Goal: Complete application form

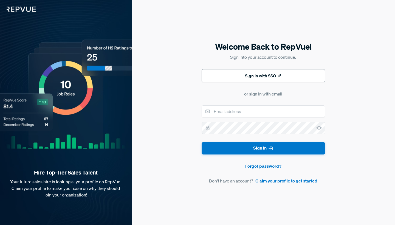
click at [268, 74] on button "Sign In with SSO" at bounding box center [263, 75] width 123 height 13
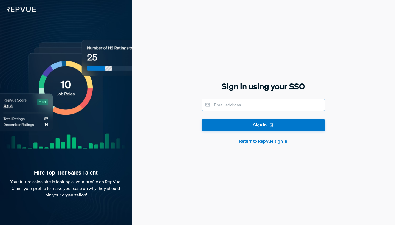
click at [279, 108] on input "email" at bounding box center [263, 105] width 123 height 12
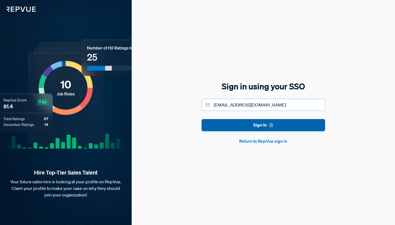
type input "[EMAIL_ADDRESS][DOMAIN_NAME]"
click at [302, 131] on button "Sign In" at bounding box center [263, 125] width 123 height 12
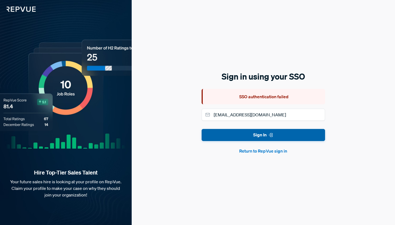
click at [282, 132] on button "Sign In" at bounding box center [263, 135] width 123 height 12
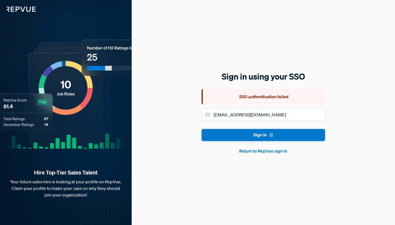
click at [274, 151] on button "Return to RepVue sign in" at bounding box center [263, 151] width 123 height 7
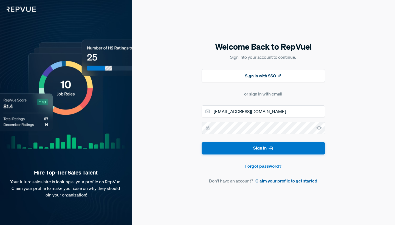
click at [292, 183] on link "Claim your profile to get started" at bounding box center [286, 181] width 62 height 7
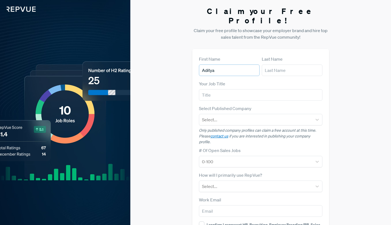
type input "Aditya"
type input "Pandey"
type input "Account Manager"
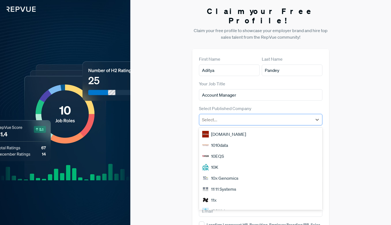
click at [250, 115] on div "Select..." at bounding box center [255, 120] width 113 height 10
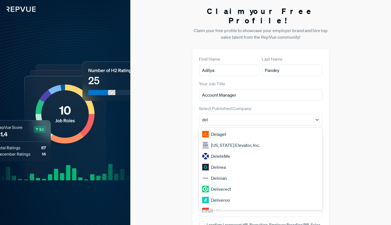
type input "dell"
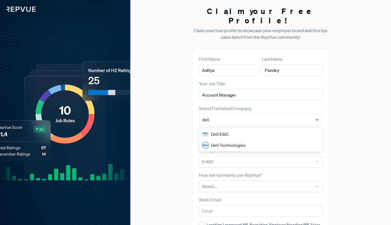
click at [251, 140] on div "Dell Technologies" at bounding box center [261, 145] width 124 height 11
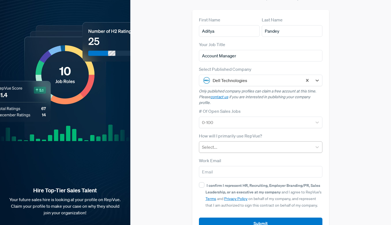
scroll to position [40, 0]
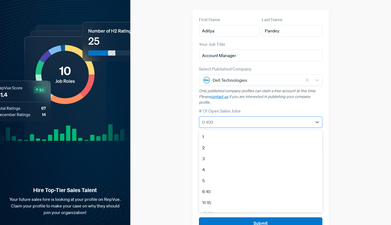
click at [232, 118] on div at bounding box center [256, 122] width 108 height 8
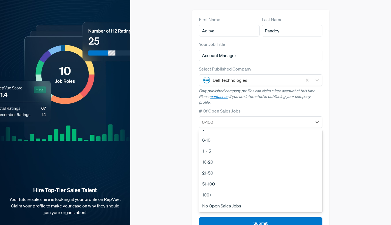
click at [232, 178] on div "51-100" at bounding box center [261, 183] width 124 height 11
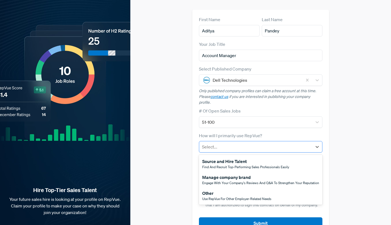
click at [229, 141] on div "Select..." at bounding box center [261, 147] width 124 height 12
click at [231, 165] on span "Find and recruit top-performing sales professionals easily" at bounding box center [245, 167] width 87 height 5
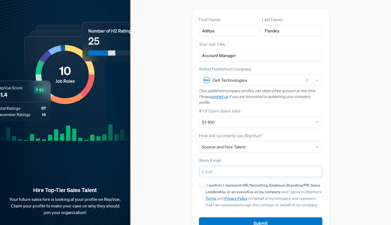
click at [232, 166] on input "email" at bounding box center [261, 172] width 124 height 12
drag, startPoint x: 317, startPoint y: 141, endPoint x: 314, endPoint y: 140, distance: 3.5
click at [317, 141] on form "First Name [PERSON_NAME] Last Name Pandey Your Job Title Account Manager Select…" at bounding box center [261, 122] width 124 height 213
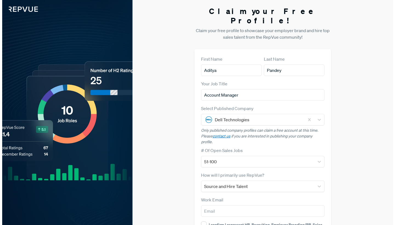
scroll to position [0, 0]
